Goal: Information Seeking & Learning: Learn about a topic

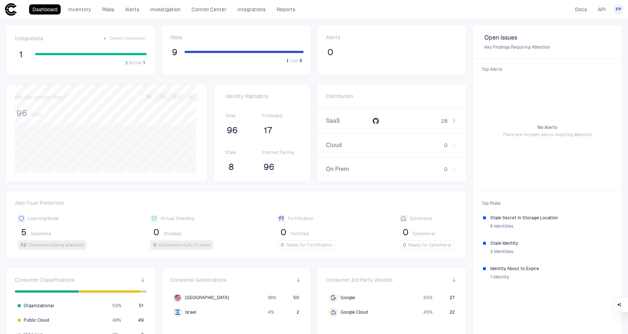
click at [616, 8] on span "PP" at bounding box center [619, 10] width 6 height 6
click at [597, 44] on span "Admin Settings" at bounding box center [582, 47] width 31 height 6
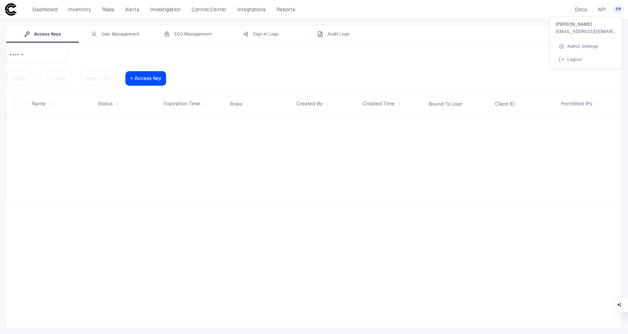
click at [107, 33] on div at bounding box center [314, 167] width 628 height 334
click at [185, 34] on div "SSO Management" at bounding box center [188, 34] width 48 height 6
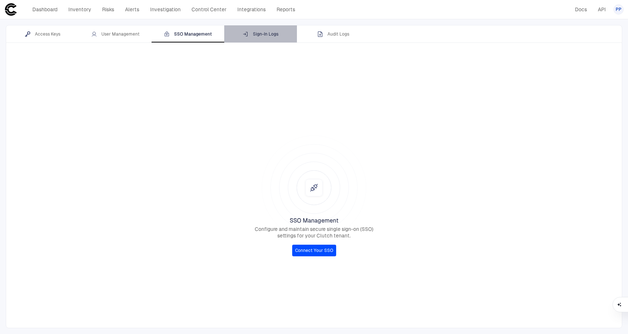
click at [263, 35] on div "Sign-In Logs" at bounding box center [261, 34] width 36 height 6
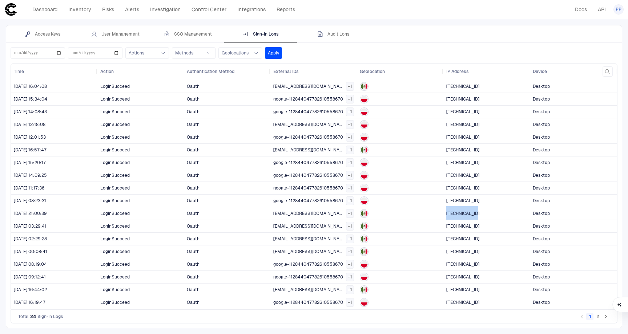
drag, startPoint x: 446, startPoint y: 216, endPoint x: 472, endPoint y: 217, distance: 25.8
click at [472, 217] on span "[TECHNICAL_ID]" at bounding box center [486, 213] width 81 height 15
copy span "[TECHNICAL_ID]"
click at [378, 34] on div "Access Keys User Management SSO Management Sign-In Logs Audit Logs" at bounding box center [314, 33] width 616 height 17
click at [339, 35] on div "Audit Logs" at bounding box center [333, 34] width 32 height 6
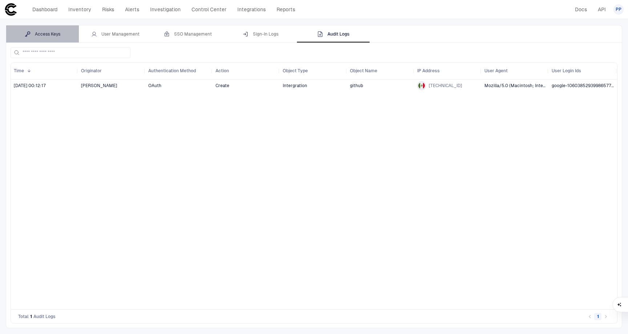
click at [47, 34] on div "Access Keys" at bounding box center [43, 34] width 36 height 6
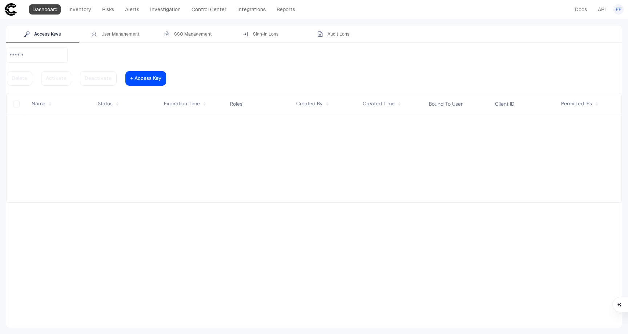
click at [46, 9] on link "Dashboard" at bounding box center [45, 9] width 32 height 10
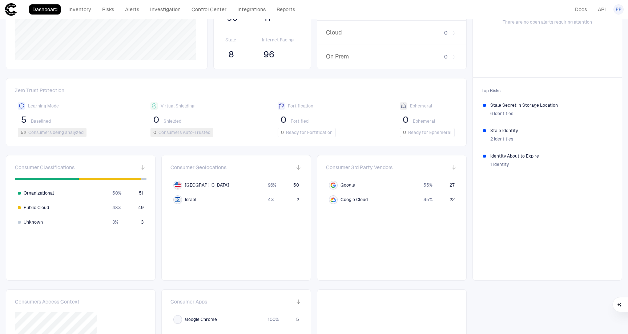
scroll to position [199, 0]
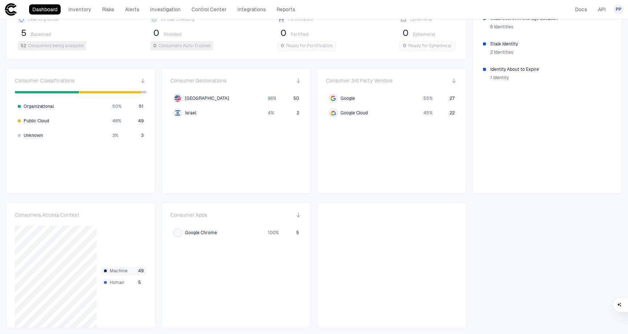
click at [124, 271] on span "Machine" at bounding box center [122, 271] width 25 height 6
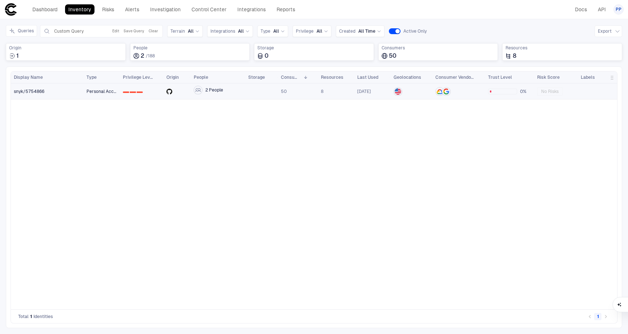
click at [51, 92] on div "snyk/5754866" at bounding box center [47, 92] width 67 height 6
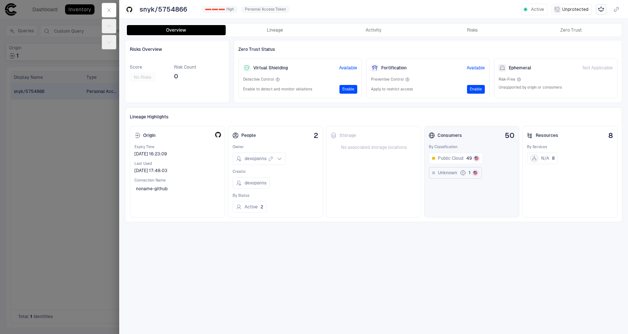
click at [455, 172] on span "Unknown" at bounding box center [447, 173] width 19 height 6
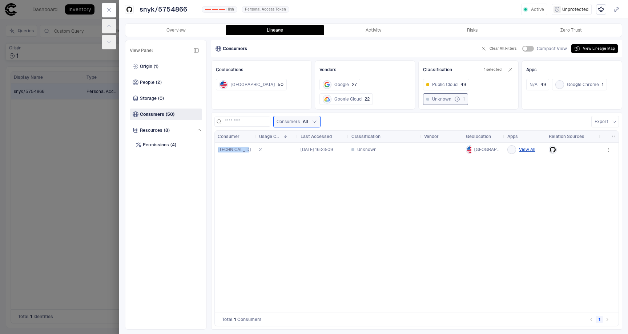
drag, startPoint x: 246, startPoint y: 150, endPoint x: 213, endPoint y: 150, distance: 32.7
click at [213, 150] on div "Consumers All Export Drag here to set row groups Drag here to set column labels…" at bounding box center [416, 221] width 411 height 217
copy span "[TECHNICAL_ID]"
